Goal: Task Accomplishment & Management: Use online tool/utility

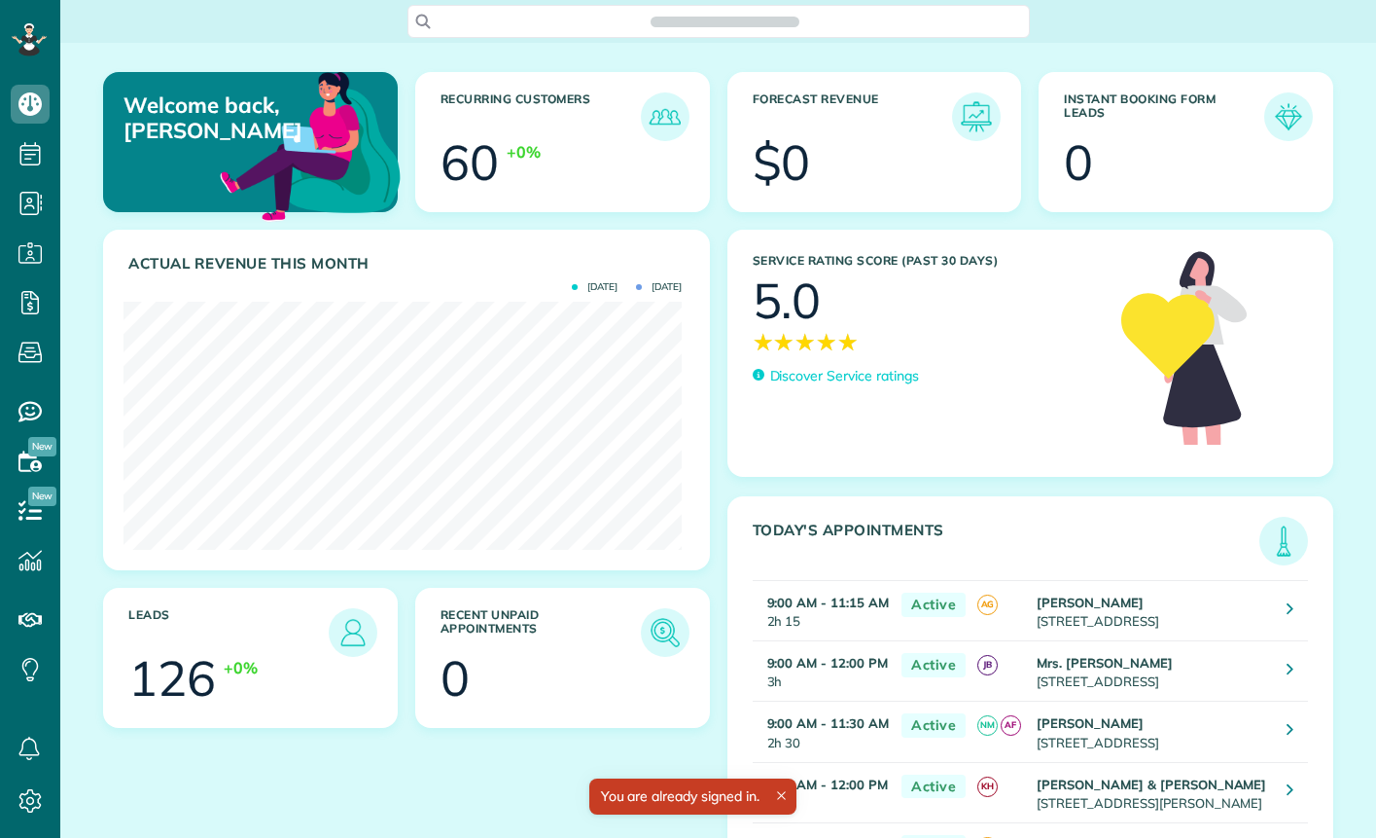
scroll to position [248, 558]
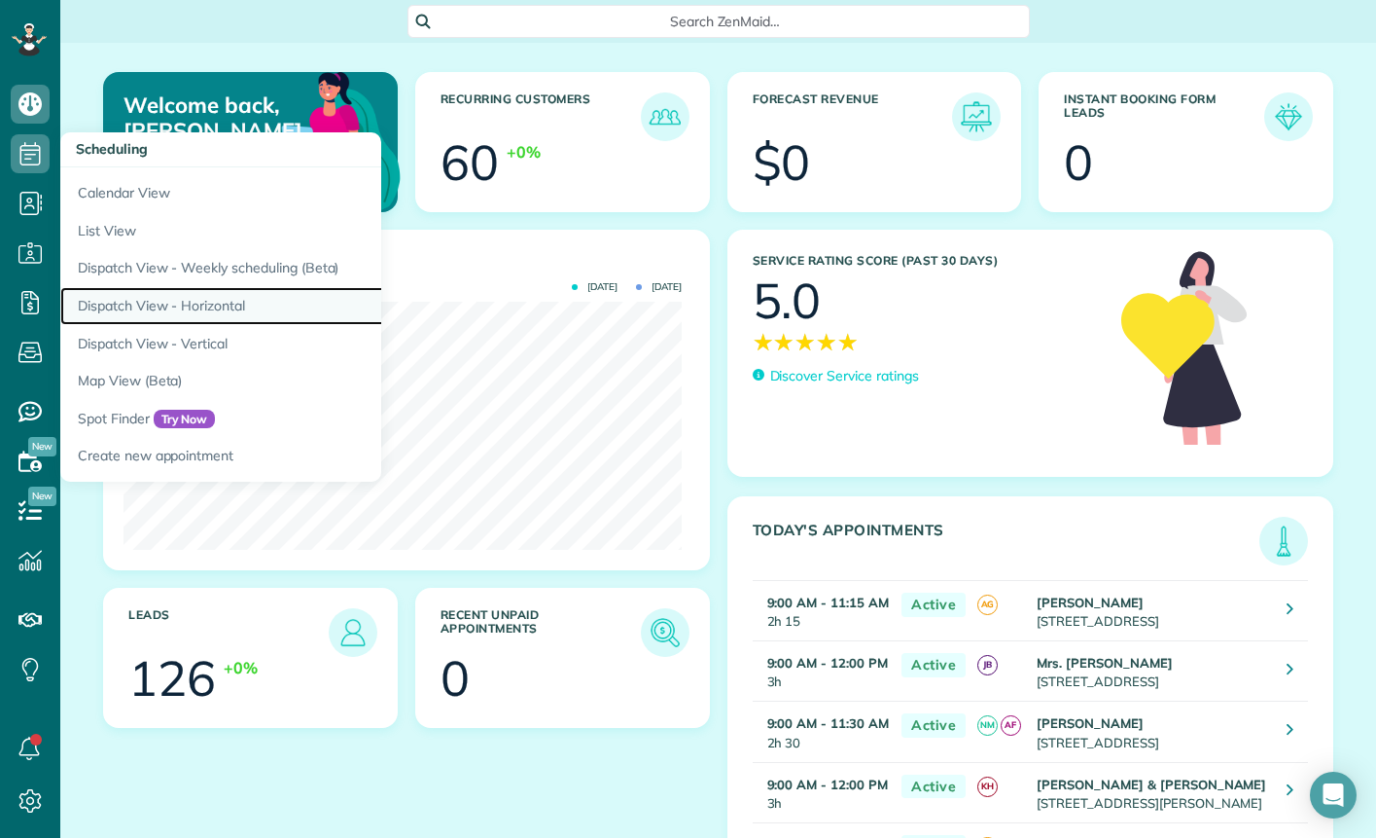
click at [259, 304] on link "Dispatch View - Horizontal" at bounding box center [303, 306] width 486 height 38
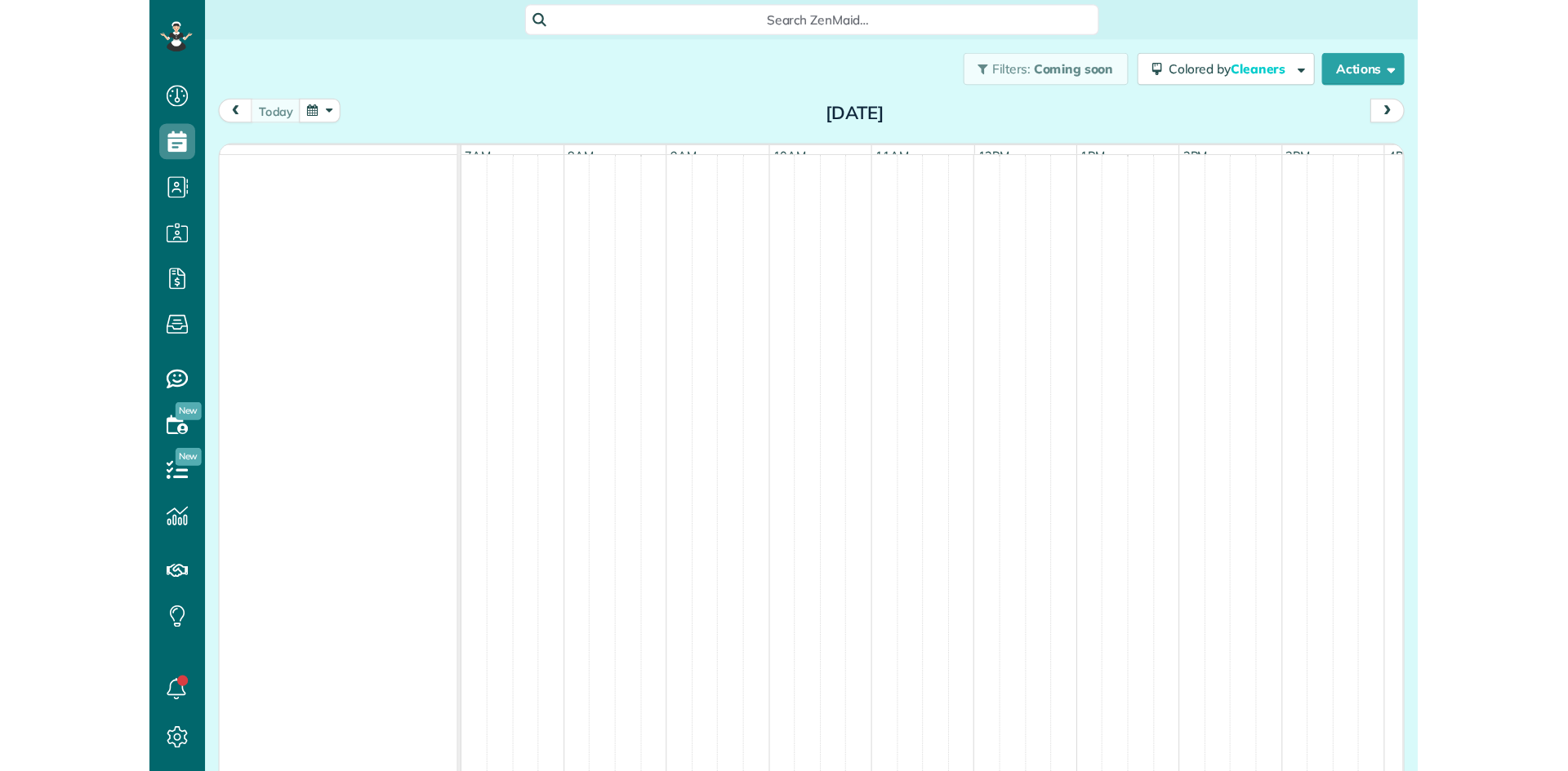
scroll to position [8, 8]
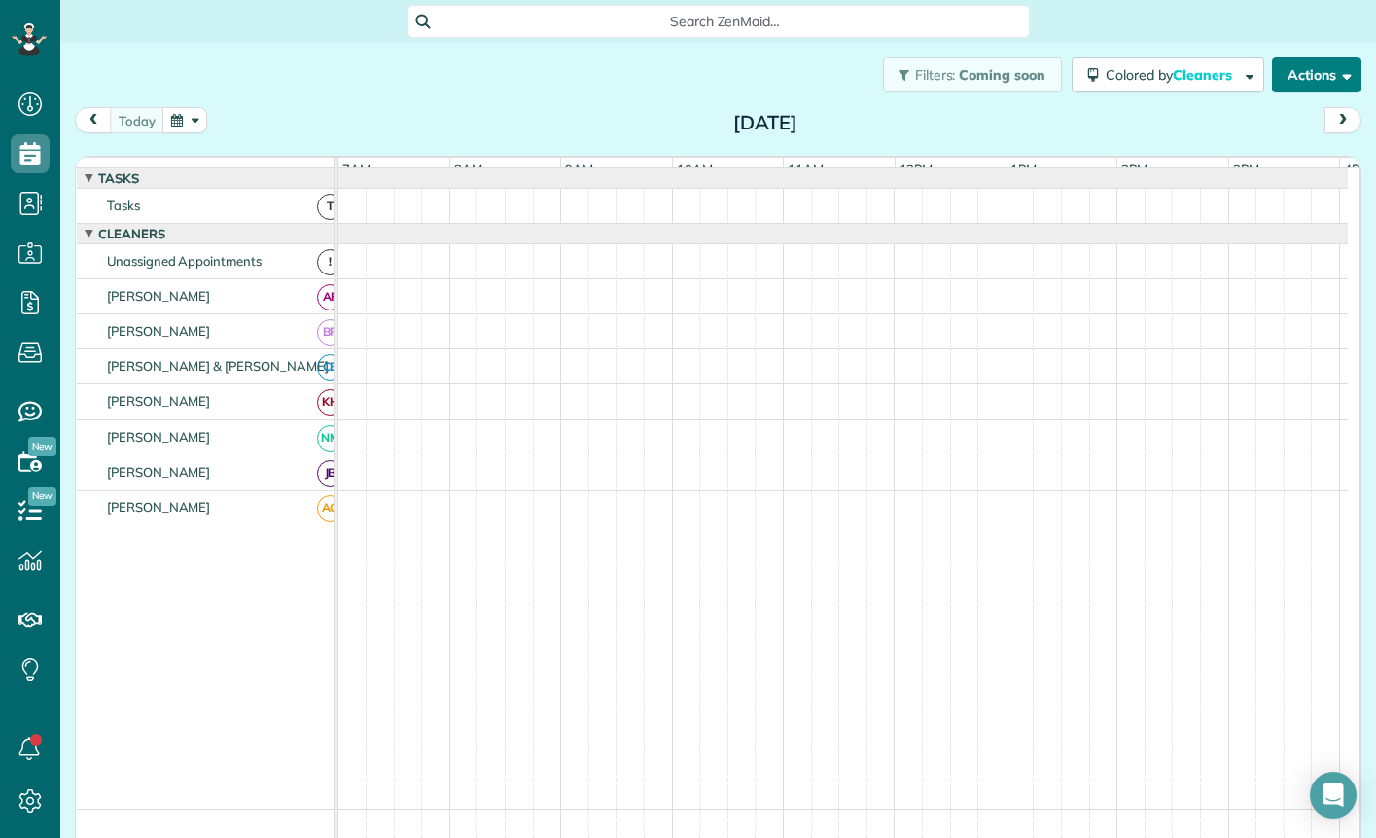
click at [1315, 76] on button "Actions" at bounding box center [1316, 74] width 89 height 35
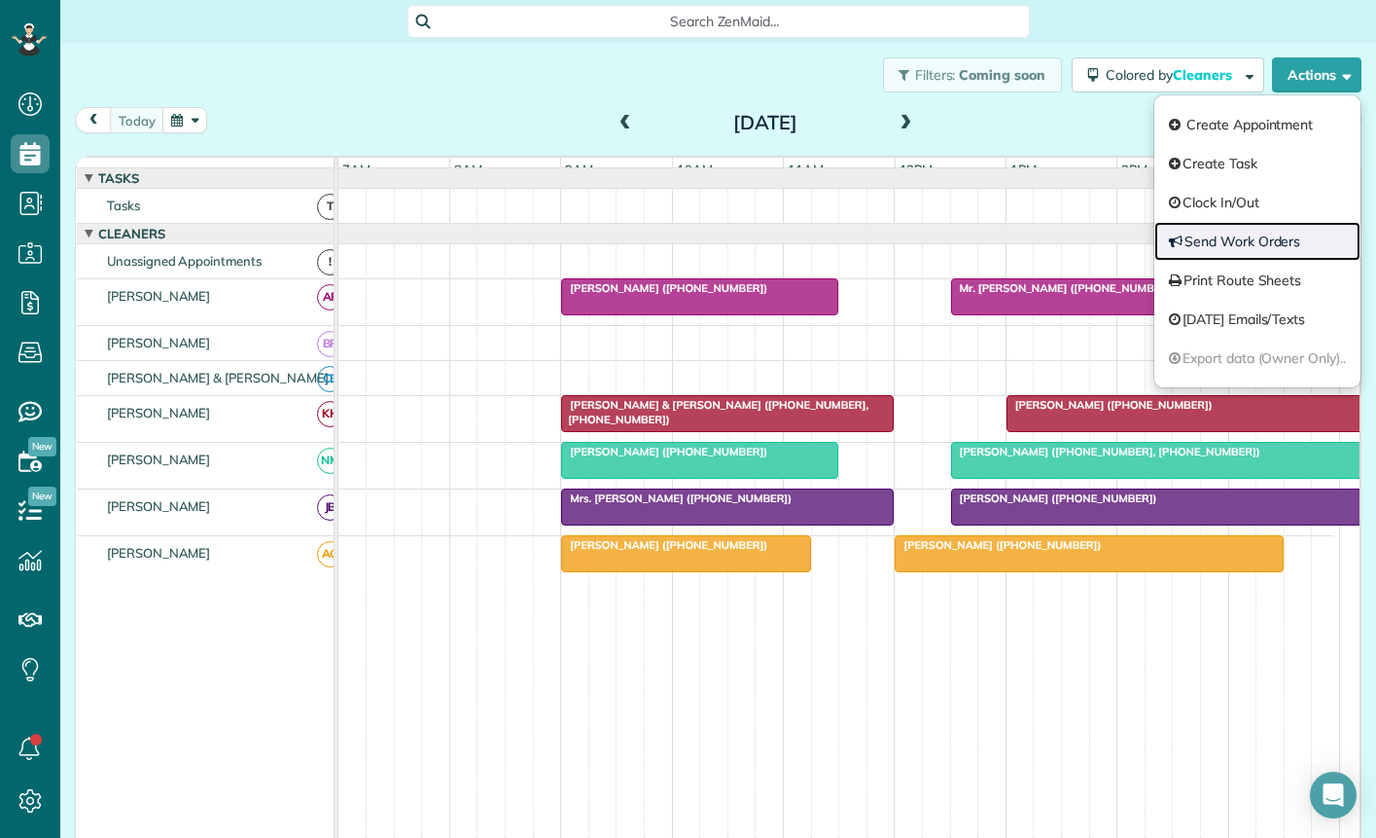
click at [1230, 247] on link "Send Work Orders" at bounding box center [1258, 241] width 206 height 39
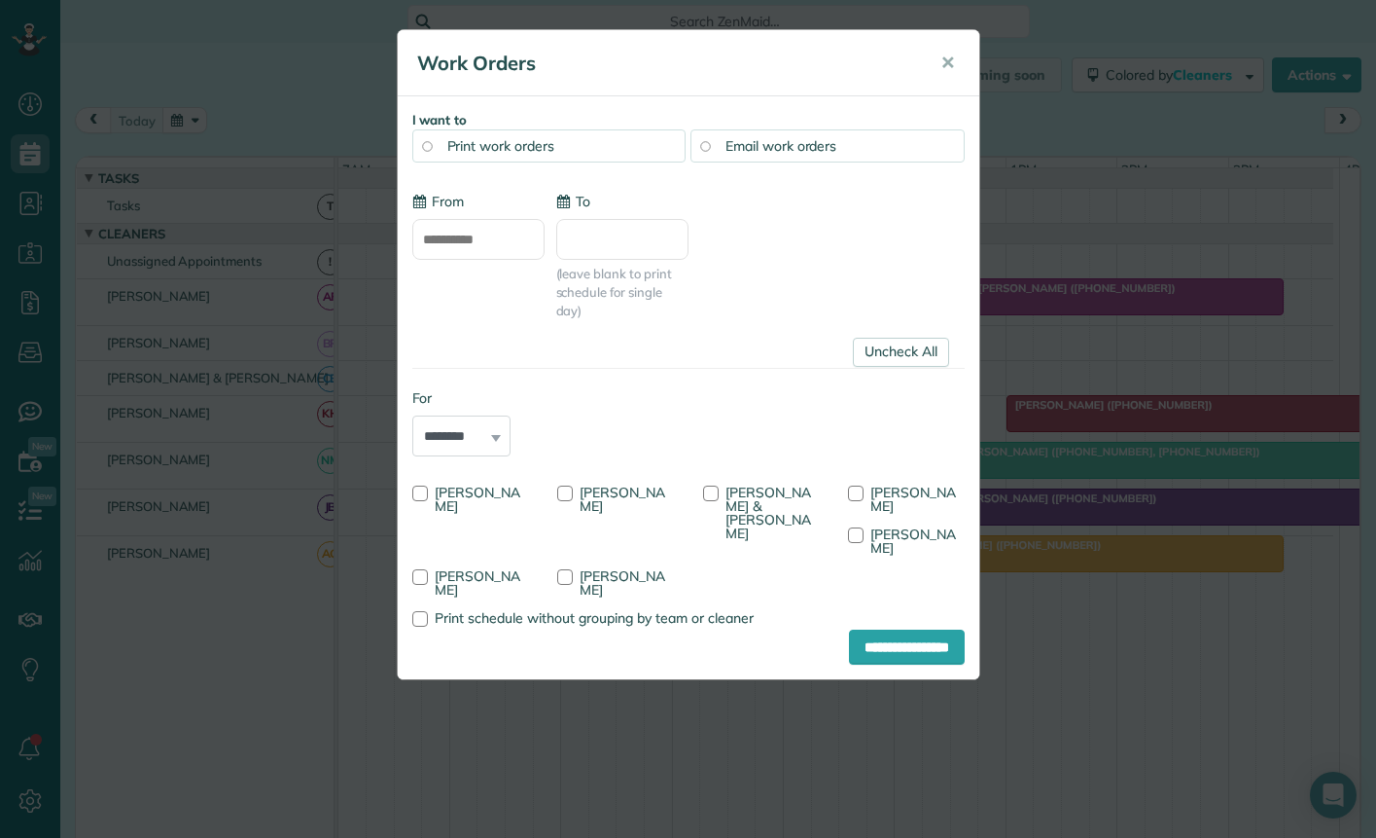
type input "**********"
click at [592, 239] on input "To" at bounding box center [622, 239] width 132 height 41
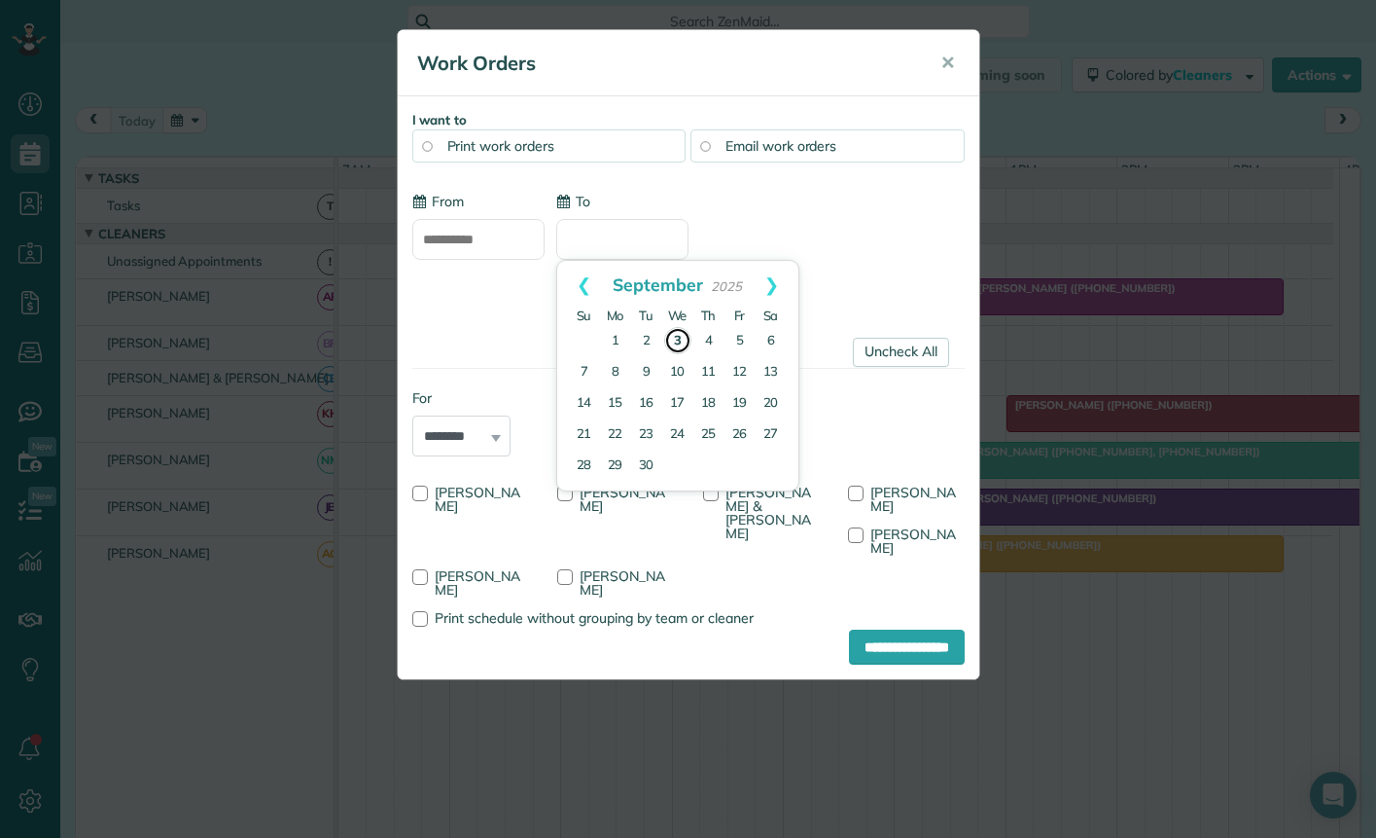
click at [671, 339] on link "3" at bounding box center [677, 340] width 27 height 27
type input "**********"
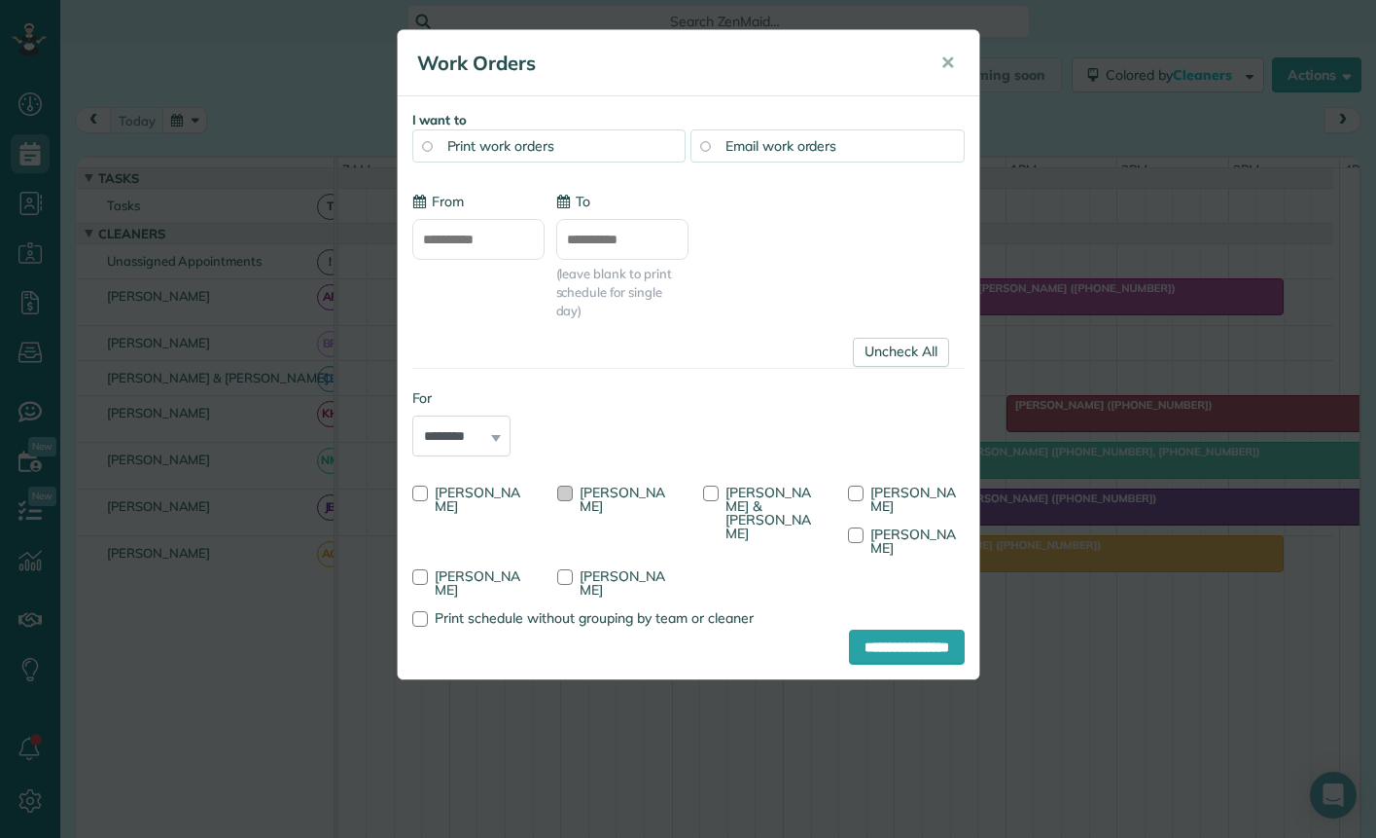
click at [564, 494] on div at bounding box center [565, 493] width 16 height 16
drag, startPoint x: 578, startPoint y: 563, endPoint x: 562, endPoint y: 560, distance: 15.8
click at [577, 569] on label "[PERSON_NAME]" at bounding box center [615, 582] width 117 height 27
click at [467, 567] on span "[PERSON_NAME]" at bounding box center [478, 582] width 86 height 31
click at [731, 482] on div "[PERSON_NAME] & [PERSON_NAME]" at bounding box center [762, 510] width 146 height 69
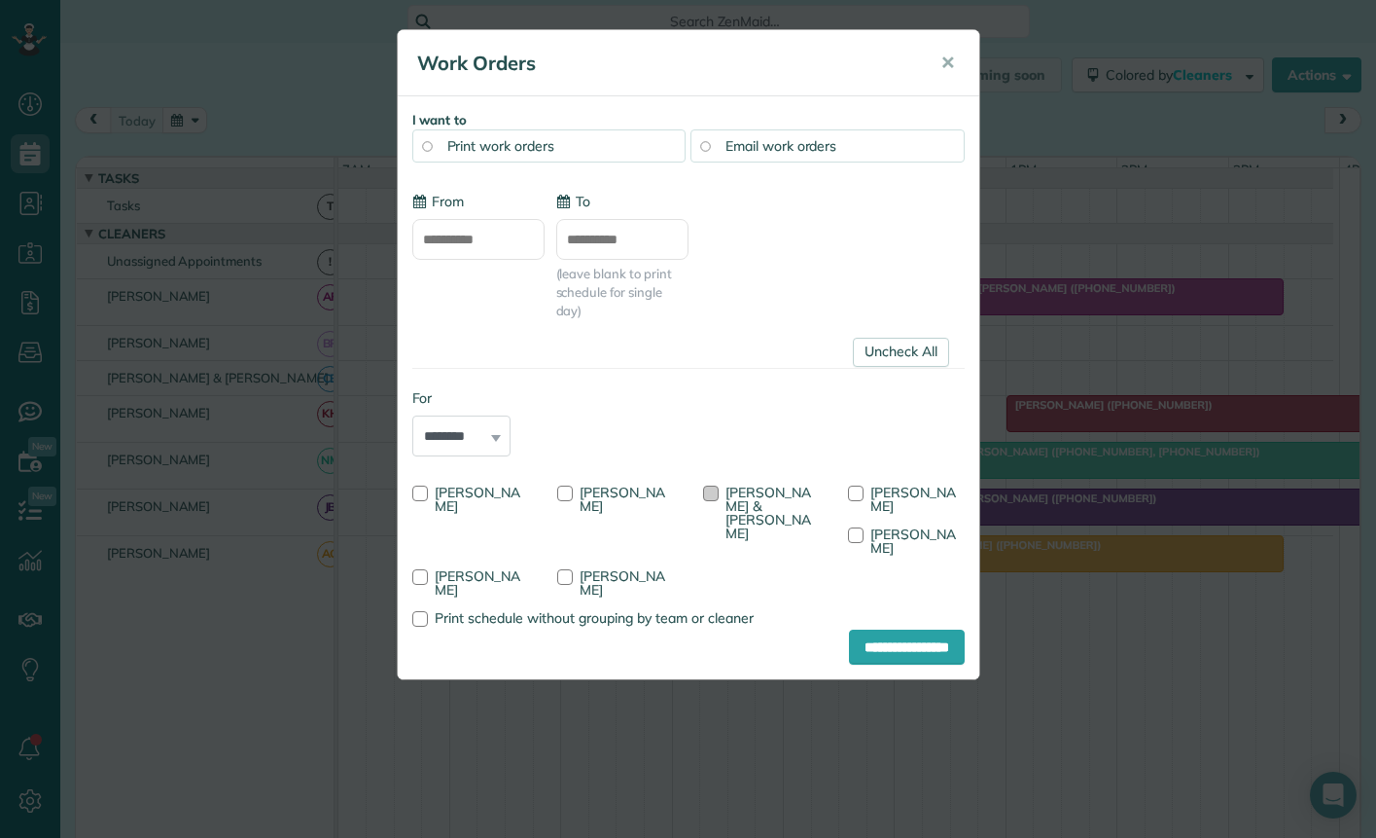
click at [775, 507] on span "[PERSON_NAME] & [PERSON_NAME]" at bounding box center [769, 512] width 86 height 58
click at [901, 340] on link "Uncheck All" at bounding box center [901, 352] width 96 height 29
click at [487, 492] on span "[PERSON_NAME]" at bounding box center [478, 498] width 86 height 31
click at [886, 629] on input "**********" at bounding box center [907, 646] width 116 height 35
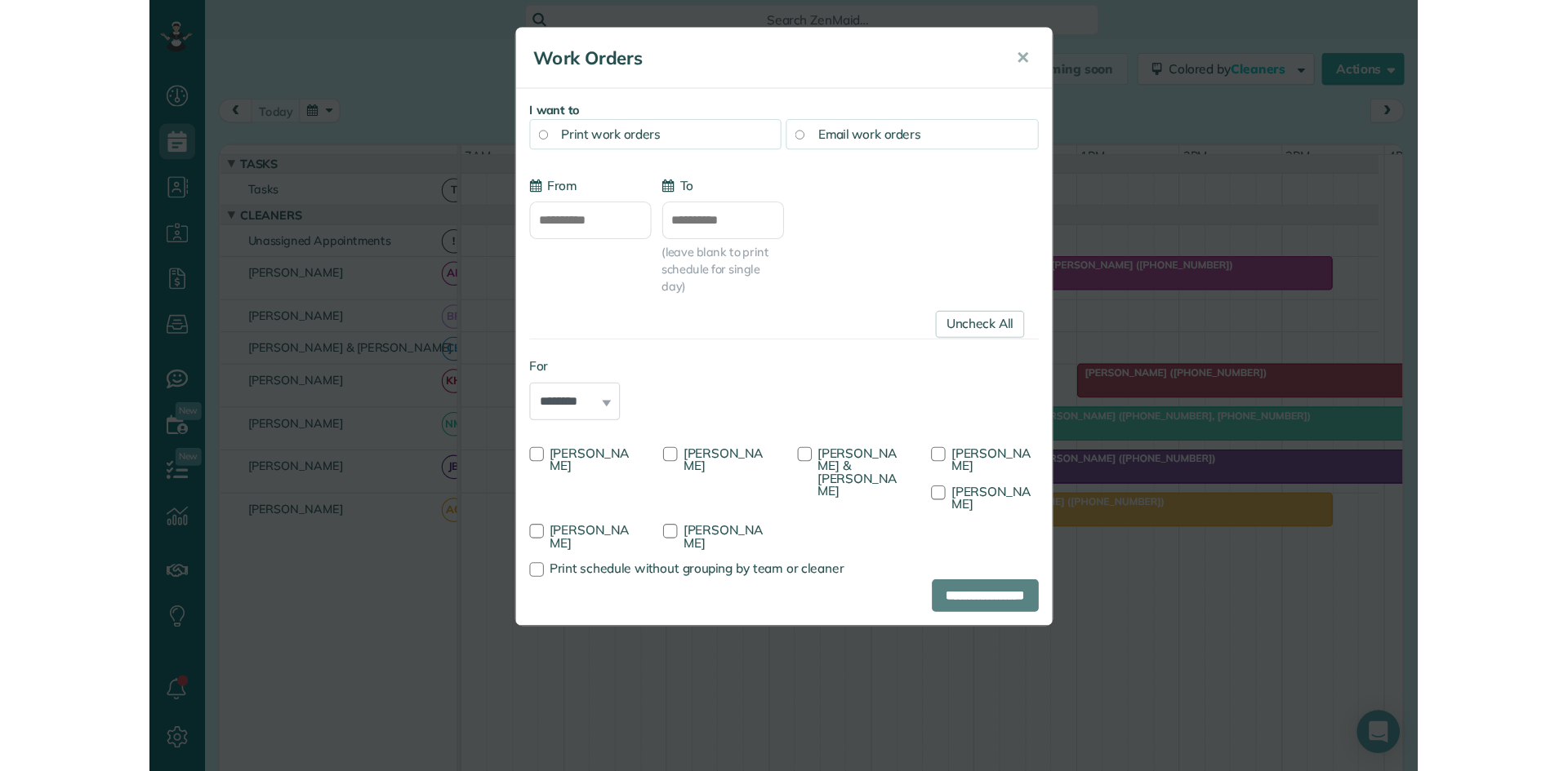
scroll to position [771, 50]
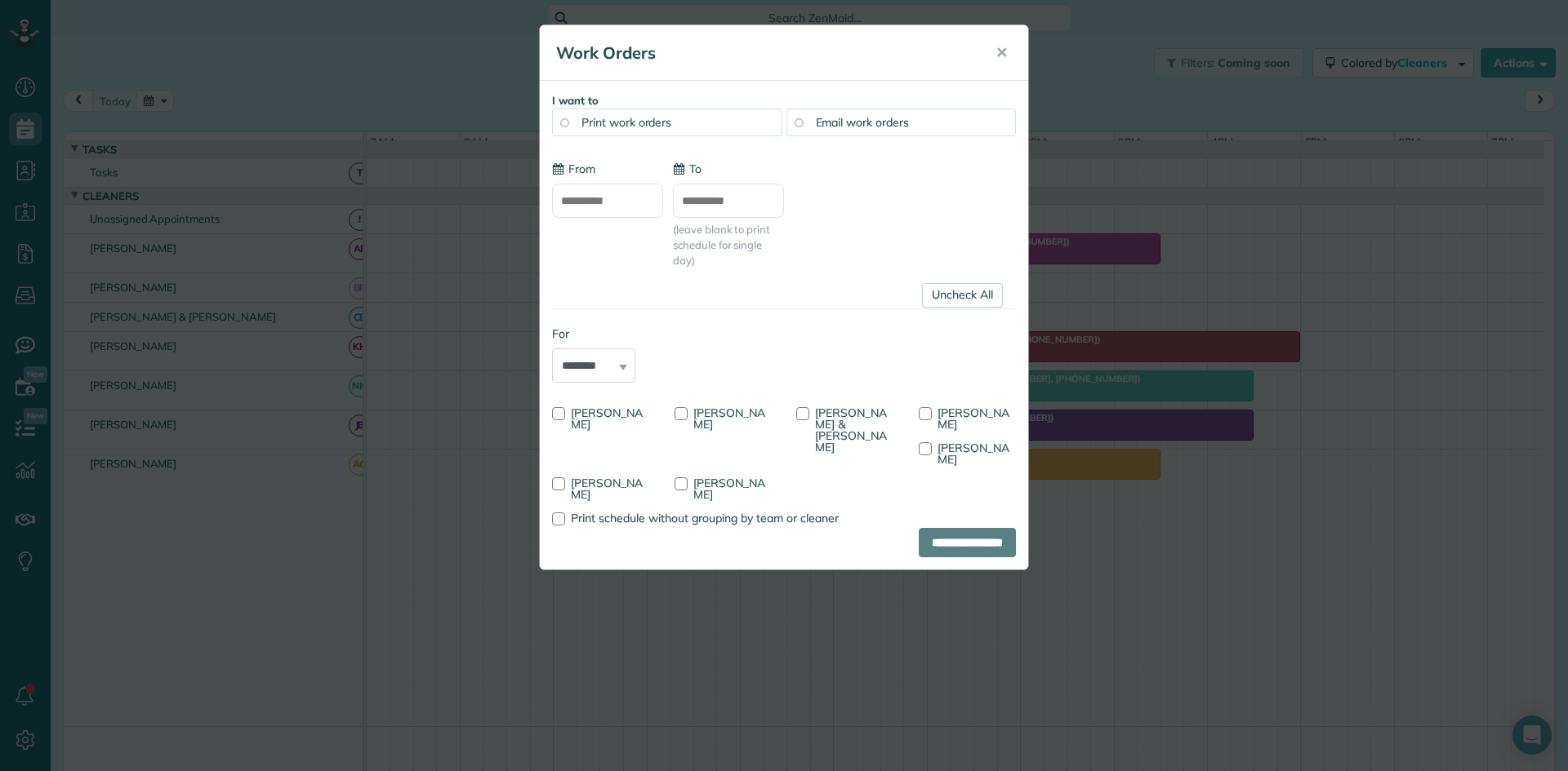
click at [1004, 33] on div "Work Orders ✕" at bounding box center [784, 53] width 489 height 55
click at [1015, 53] on button "✕" at bounding box center [1001, 53] width 37 height 39
